Goal: Communication & Community: Answer question/provide support

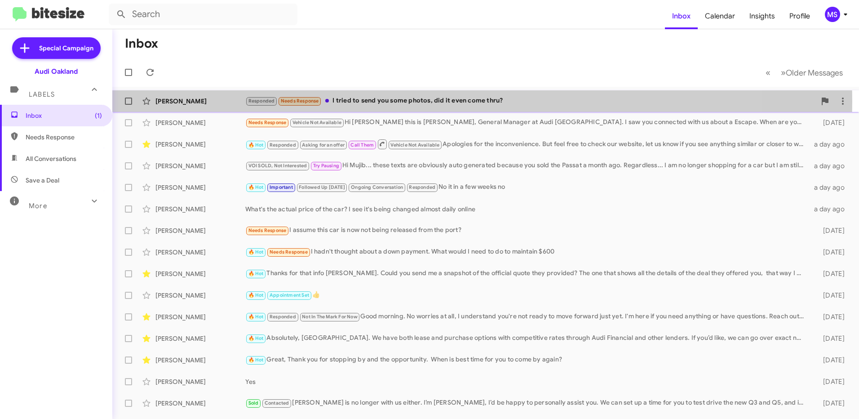
click at [236, 102] on div "[PERSON_NAME]" at bounding box center [200, 101] width 90 height 9
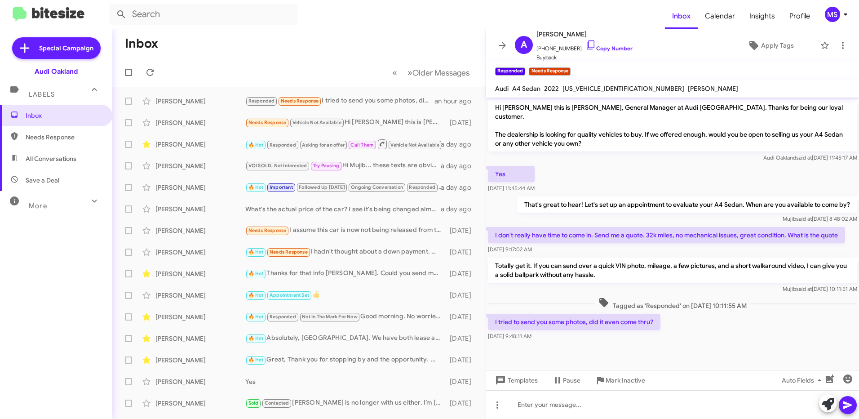
click at [631, 342] on div at bounding box center [672, 350] width 373 height 16
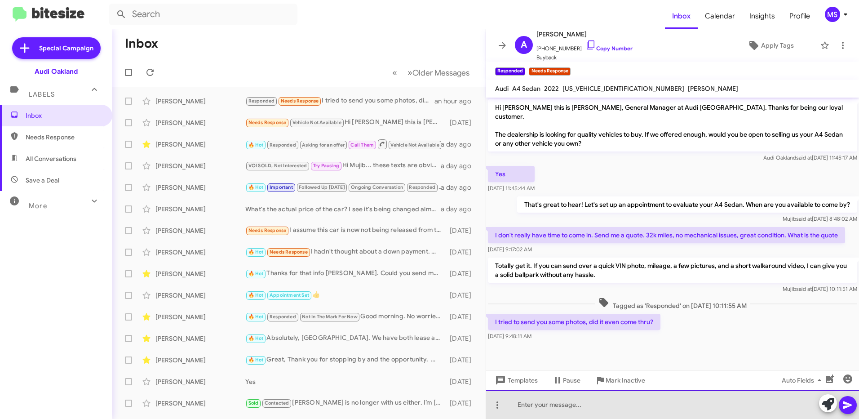
click at [605, 400] on div at bounding box center [672, 404] width 373 height 29
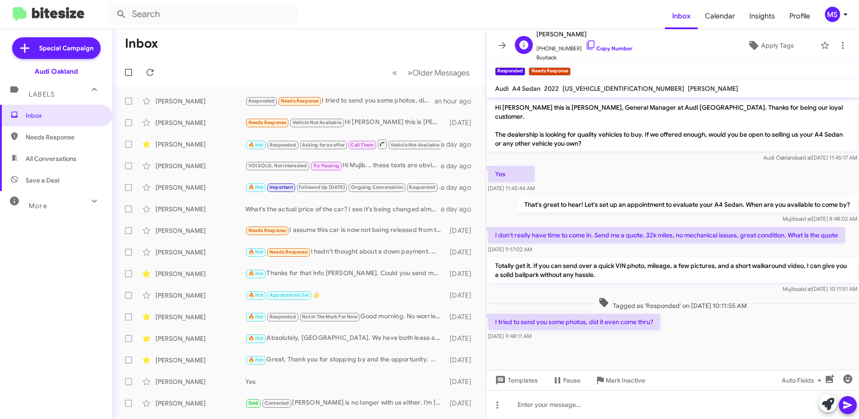
click at [612, 44] on span "+12487031433 Copy Number" at bounding box center [584, 46] width 96 height 13
click at [607, 49] on link "Copy Number" at bounding box center [608, 48] width 47 height 7
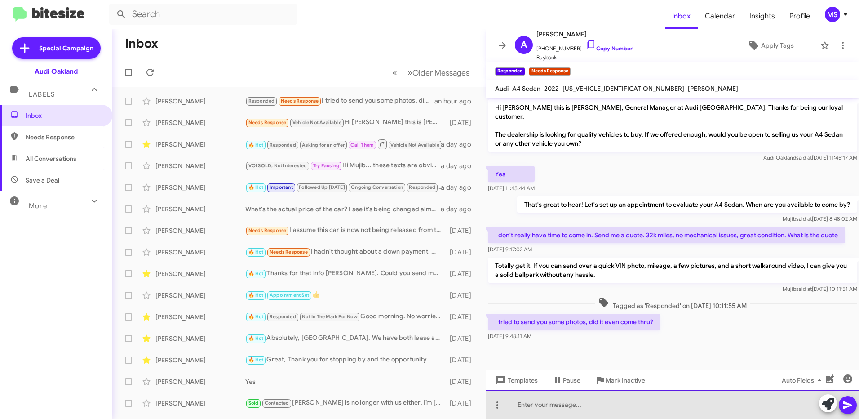
click at [634, 408] on div at bounding box center [672, 404] width 373 height 29
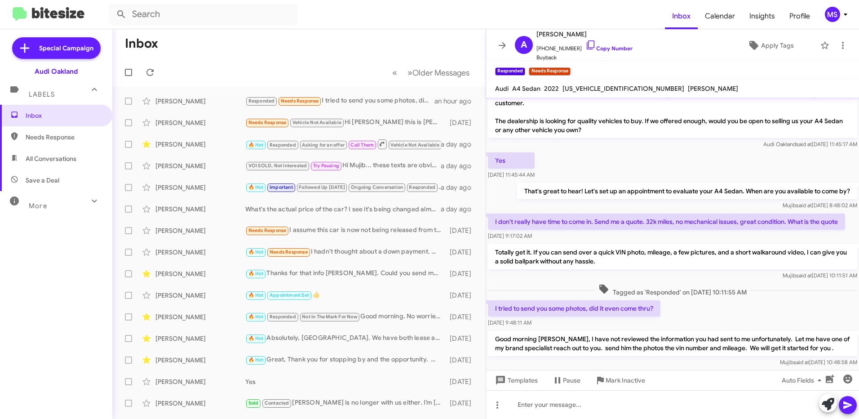
scroll to position [21, 0]
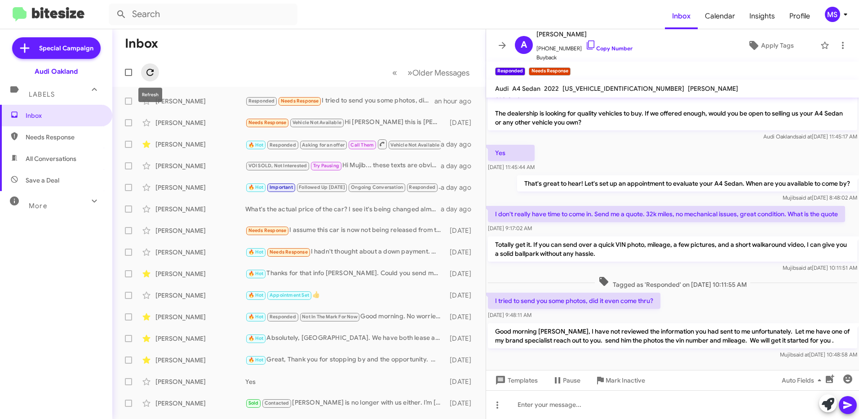
click at [146, 72] on icon at bounding box center [150, 72] width 11 height 11
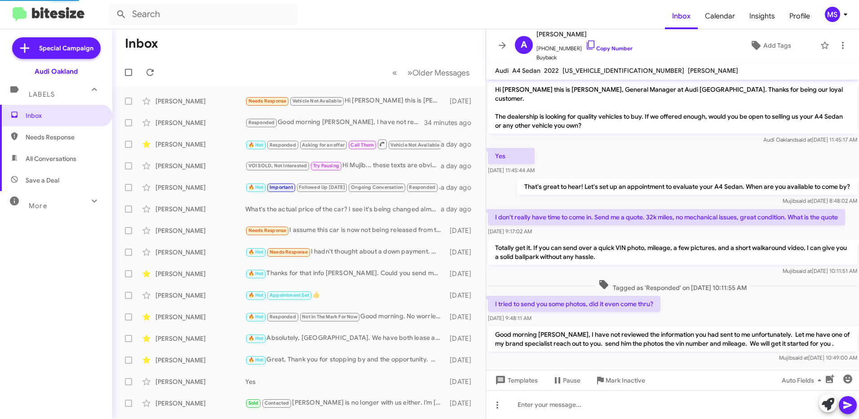
scroll to position [3, 0]
